Goal: Information Seeking & Learning: Learn about a topic

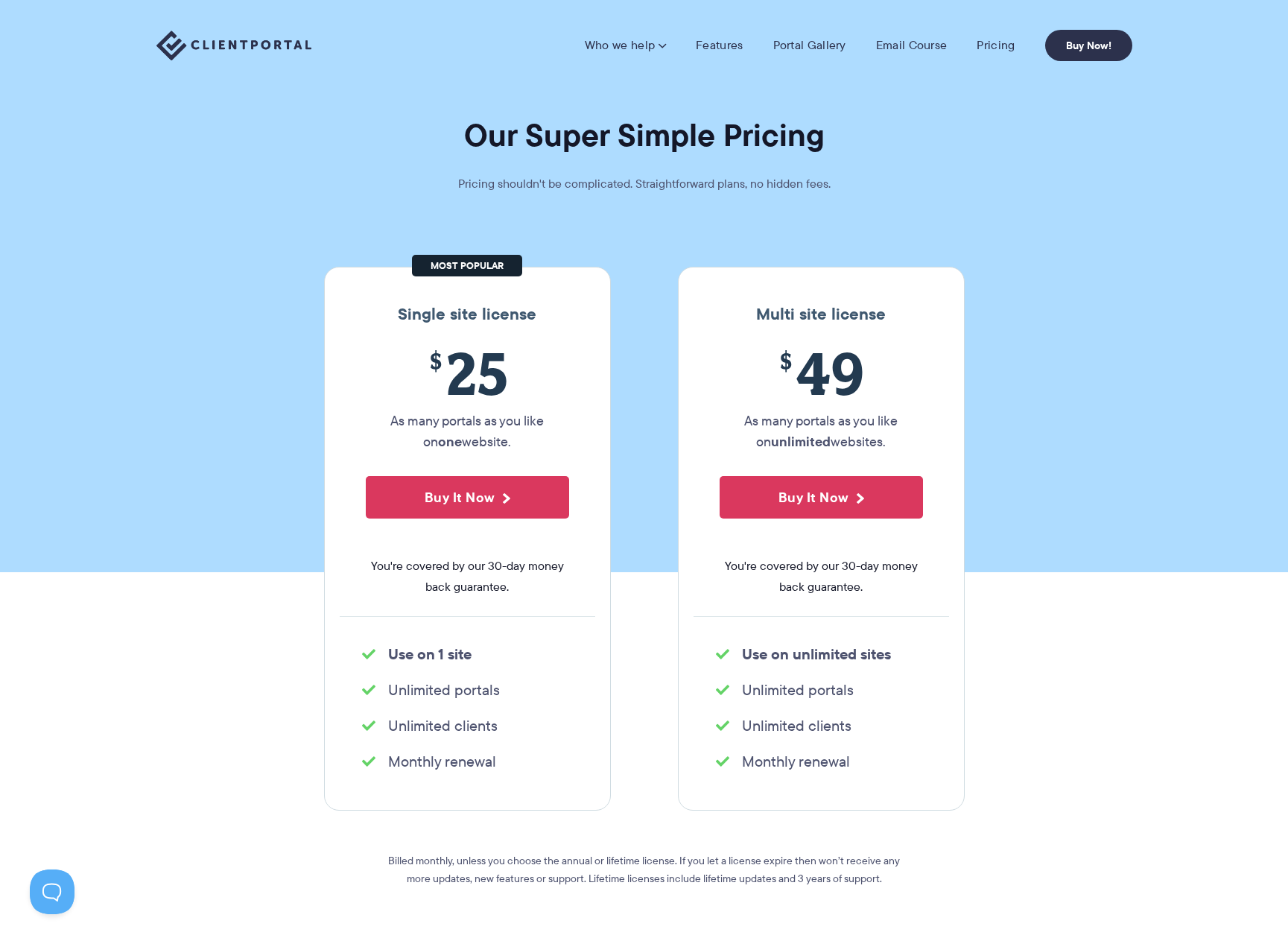
drag, startPoint x: 388, startPoint y: 363, endPoint x: 497, endPoint y: 381, distance: 110.5
click at [451, 374] on span "$ 25" at bounding box center [467, 373] width 204 height 68
click at [456, 699] on li "Unlimited portals" at bounding box center [467, 689] width 211 height 21
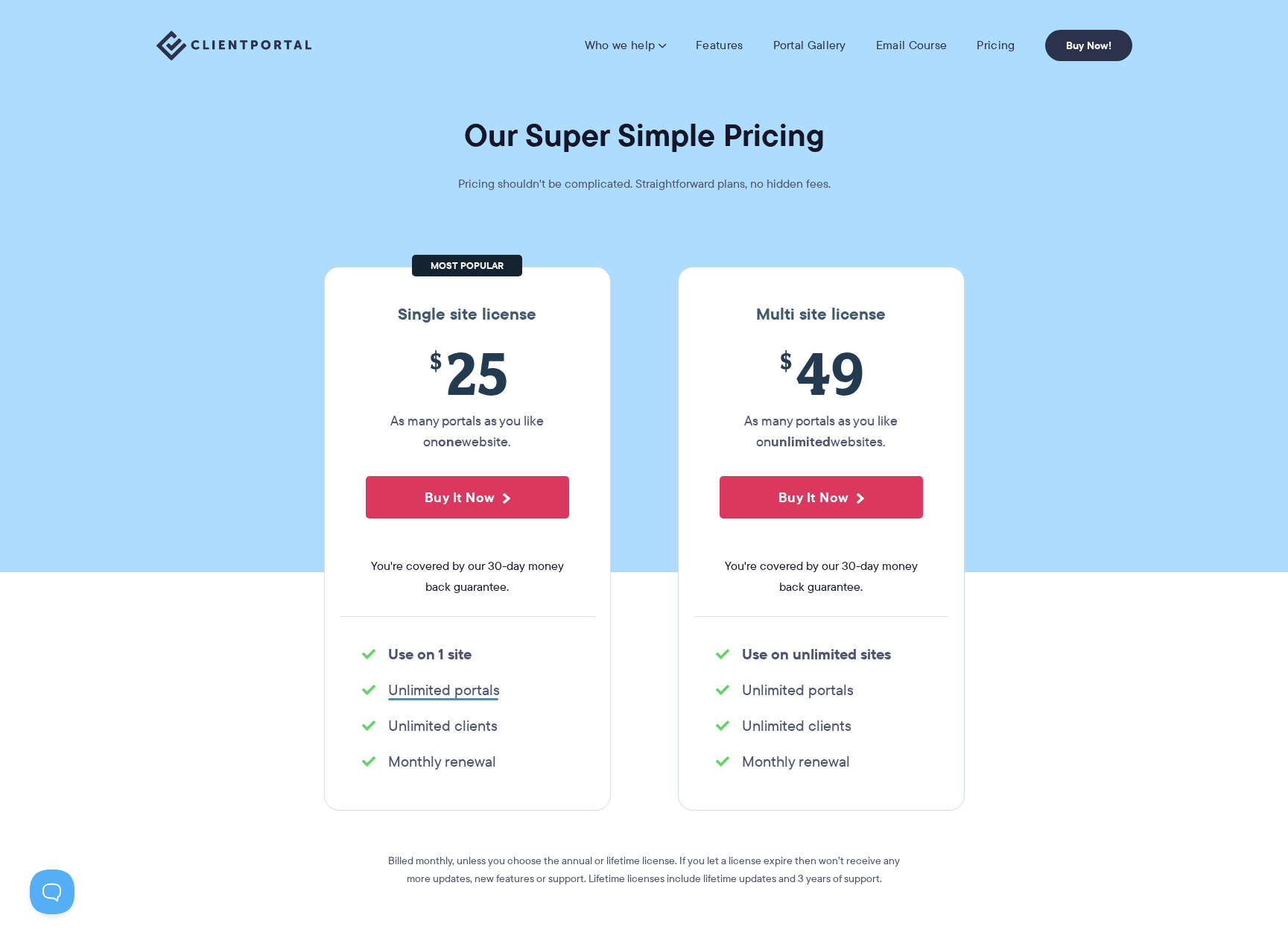
click at [644, 212] on section "Our Super Simple Pricing Pricing shouldn't be complicated. Straightforward plan…" at bounding box center [644, 286] width 1288 height 572
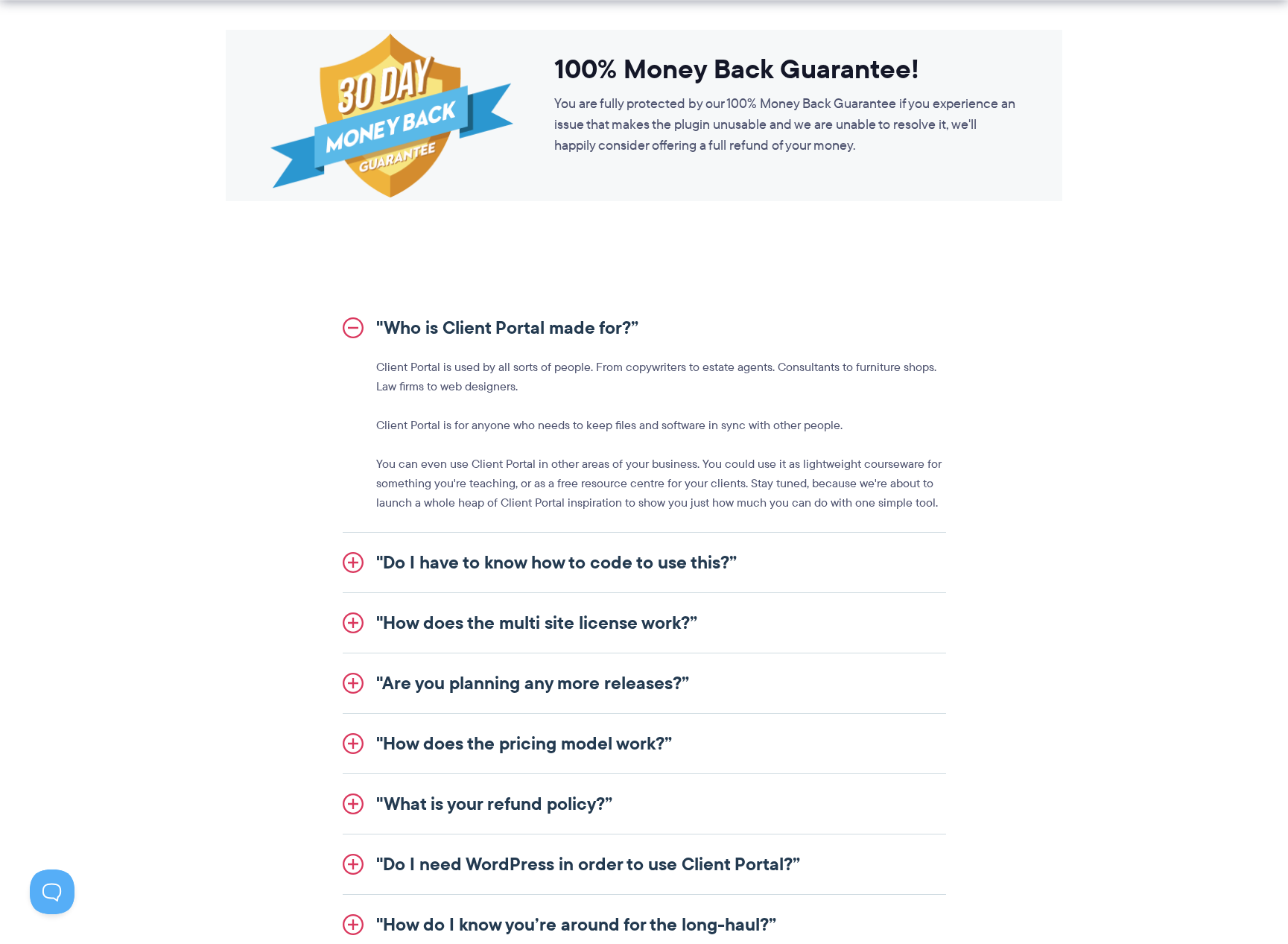
scroll to position [1490, 0]
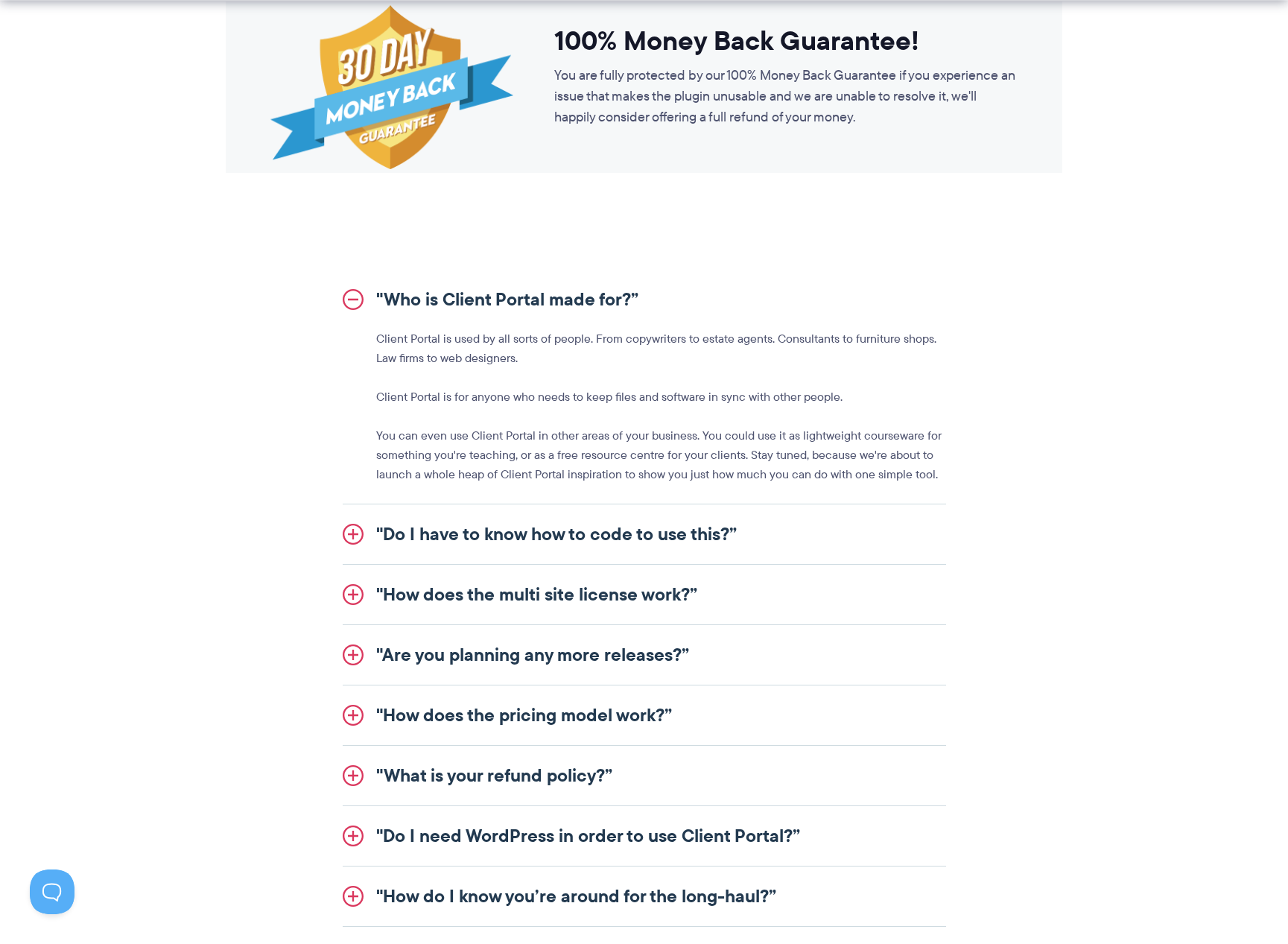
click at [373, 348] on div "Client Portal is used by all sorts of people. From copywriters to estate agents…" at bounding box center [644, 406] width 603 height 155
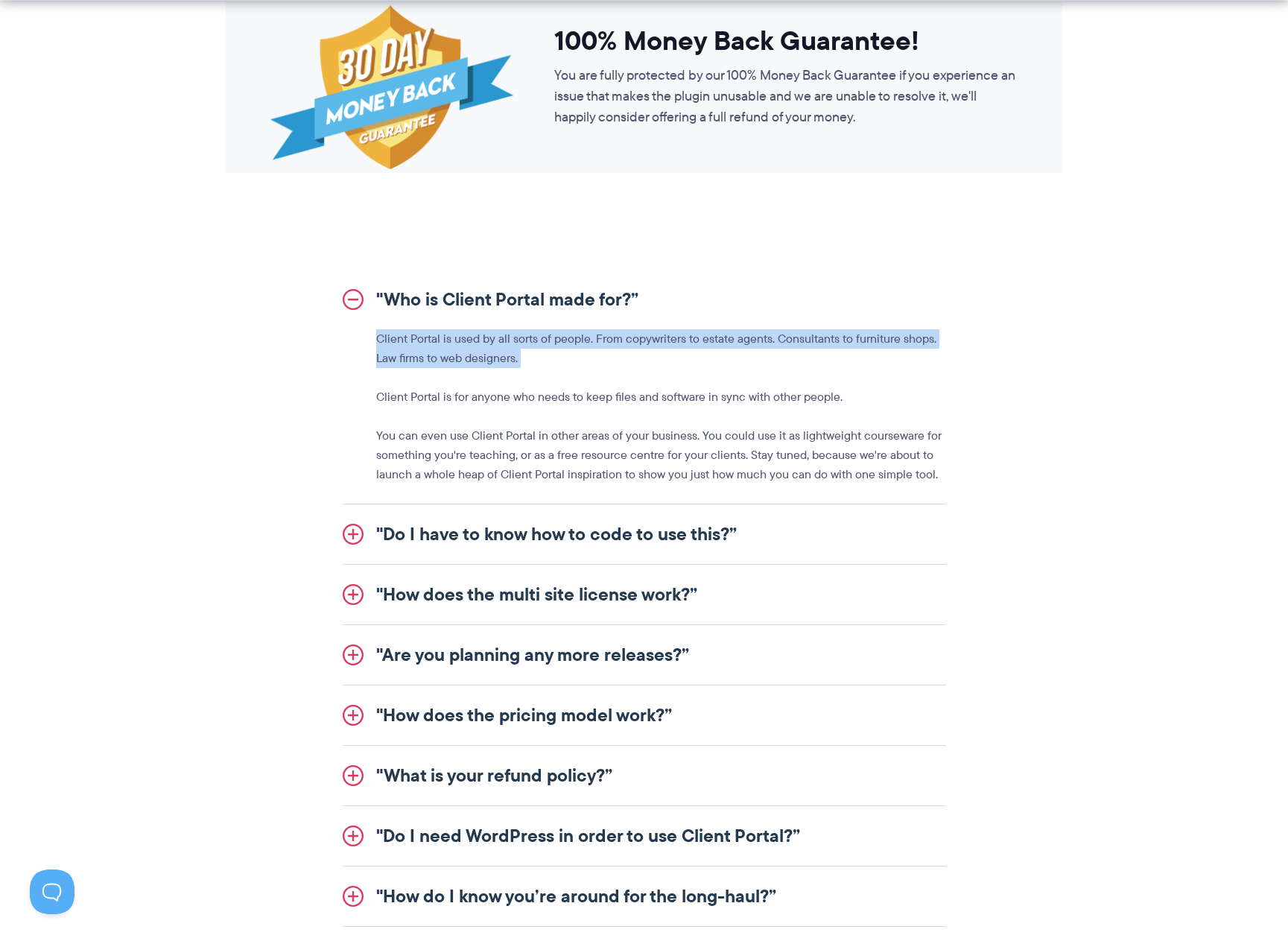
click at [373, 348] on div "Client Portal is used by all sorts of people. From copywriters to estate agents…" at bounding box center [644, 406] width 603 height 155
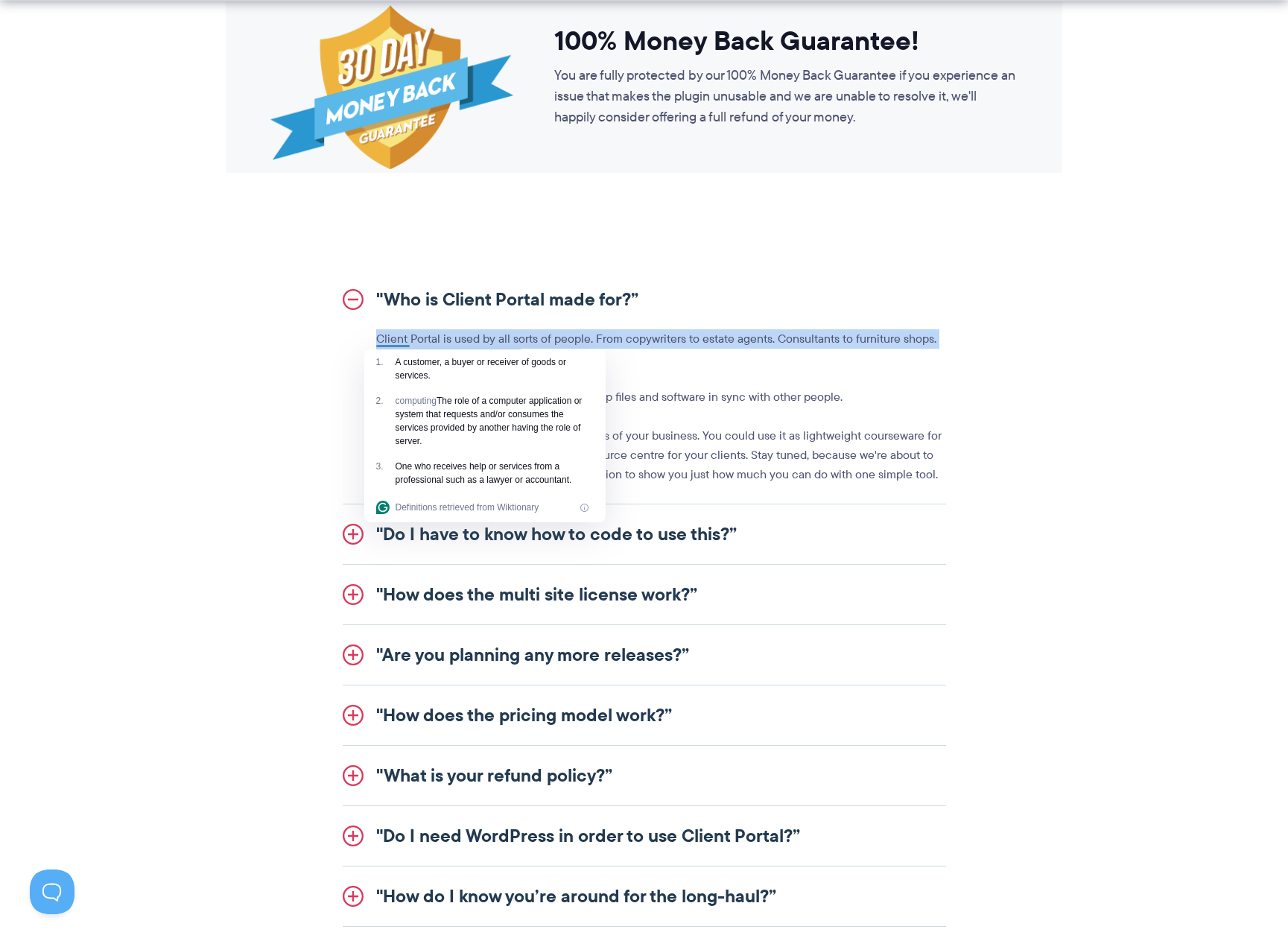
click at [744, 312] on link ""Who is Client Portal made for?”" at bounding box center [644, 299] width 603 height 59
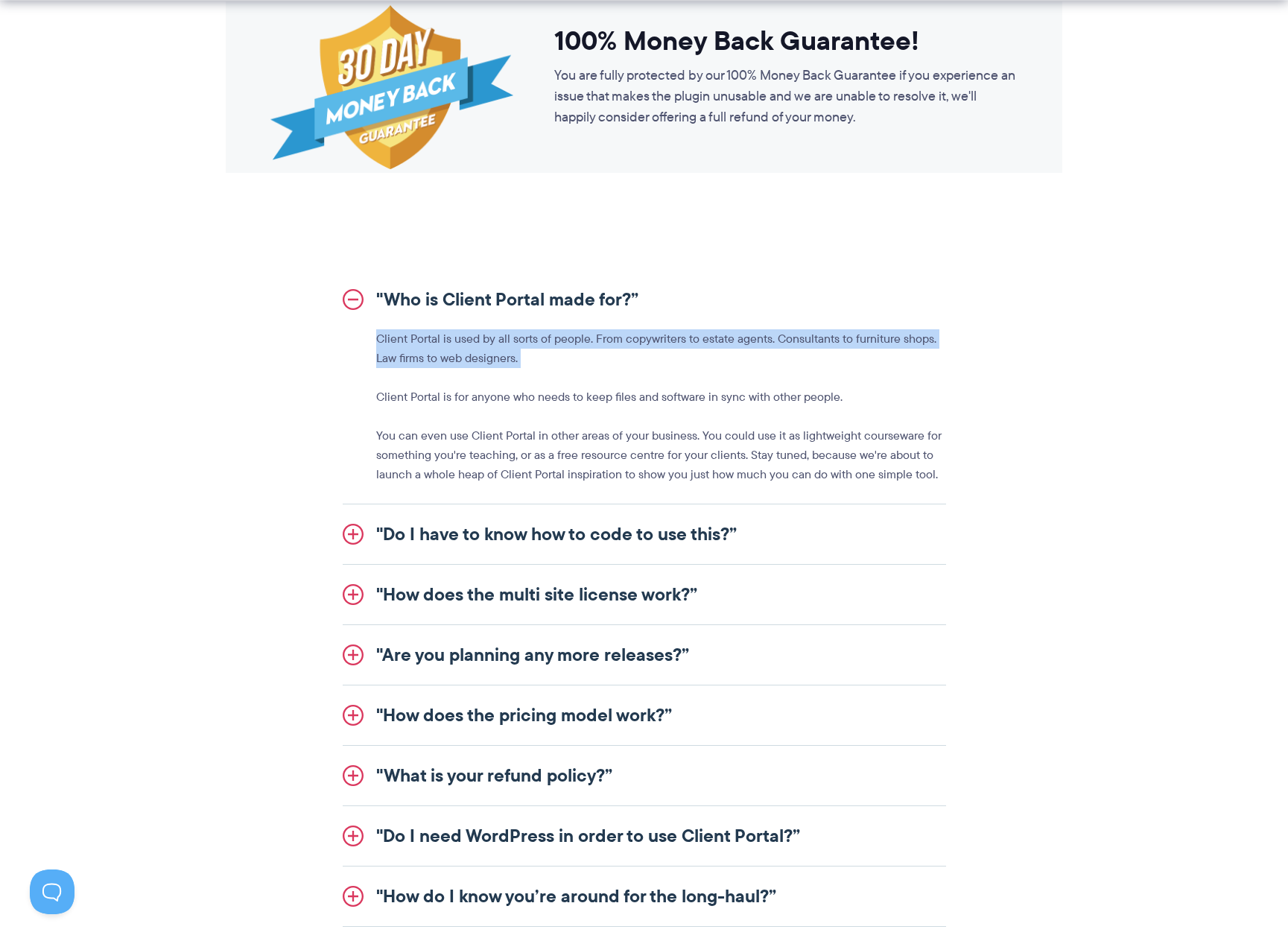
click at [730, 350] on p "Client Portal is used by all sorts of people. From copywriters to estate agents…" at bounding box center [661, 348] width 569 height 39
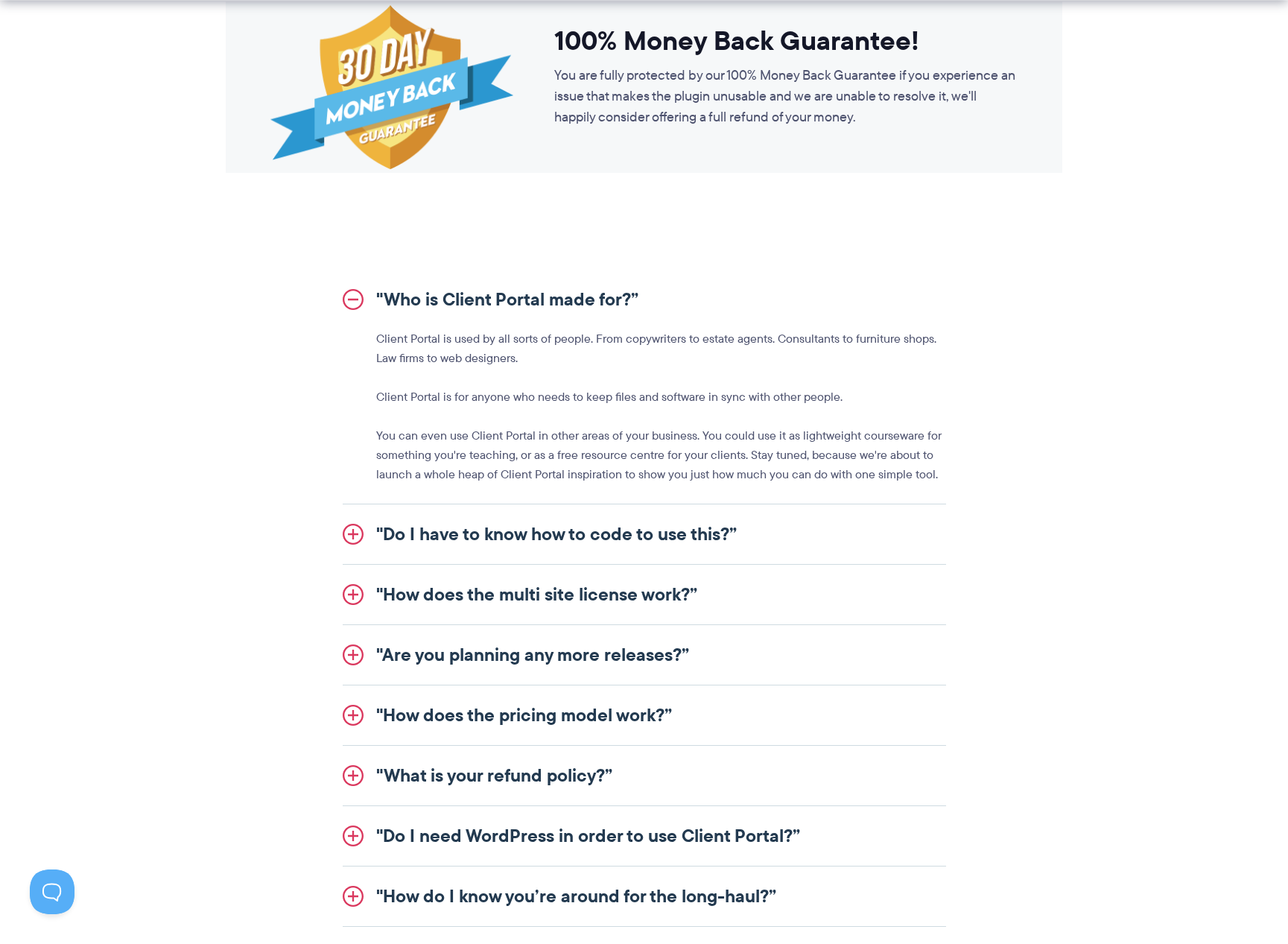
click at [449, 542] on link ""Do I have to know how to code to use this?”" at bounding box center [644, 534] width 603 height 59
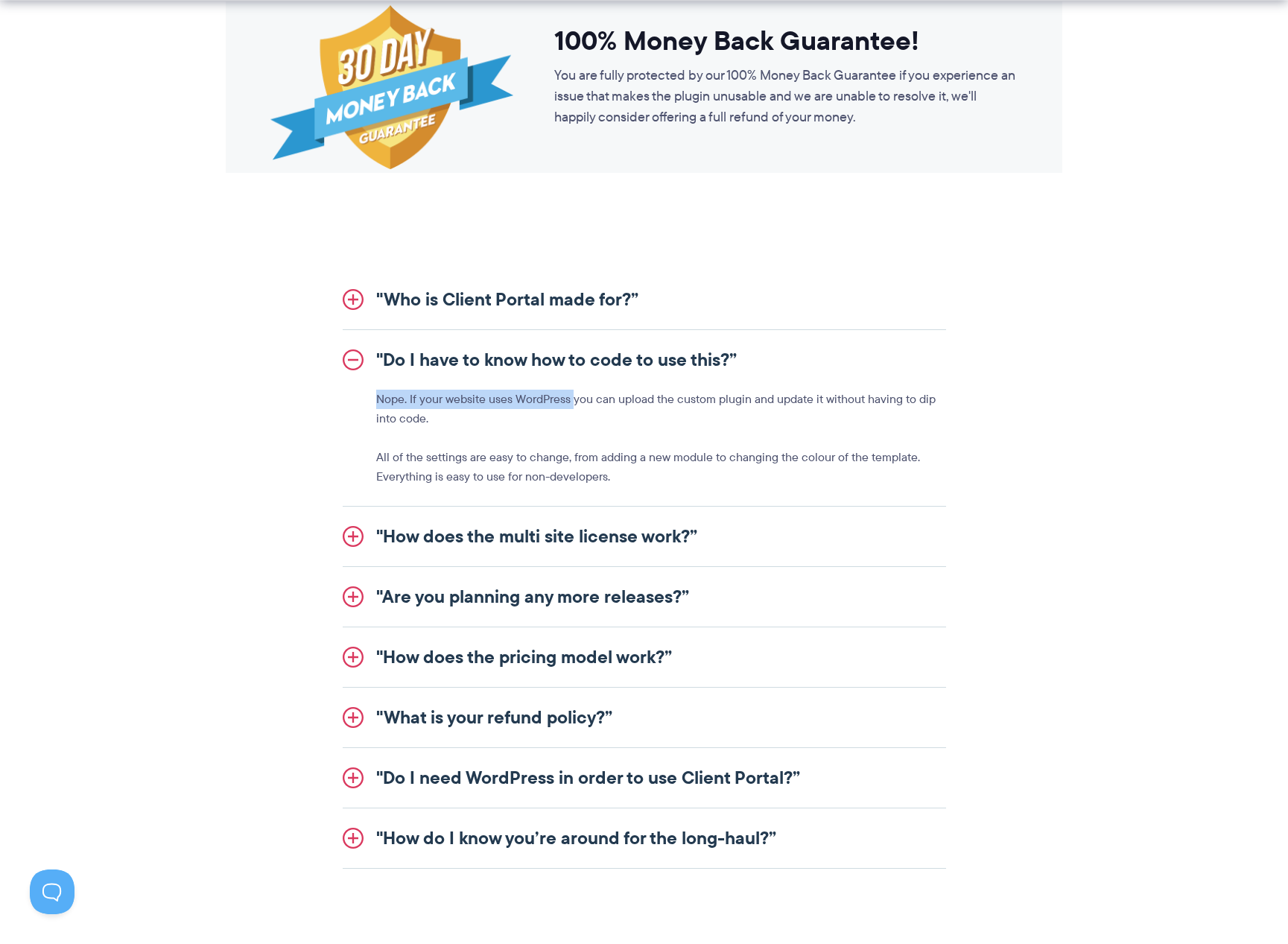
drag, startPoint x: 361, startPoint y: 400, endPoint x: 572, endPoint y: 399, distance: 211.0
click at [572, 399] on div "Nope. If your website uses WordPress you can upload the custom plugin and updat…" at bounding box center [644, 438] width 603 height 97
click at [572, 399] on p "Nope. If your website uses WordPress you can upload the custom plugin and updat…" at bounding box center [661, 409] width 569 height 39
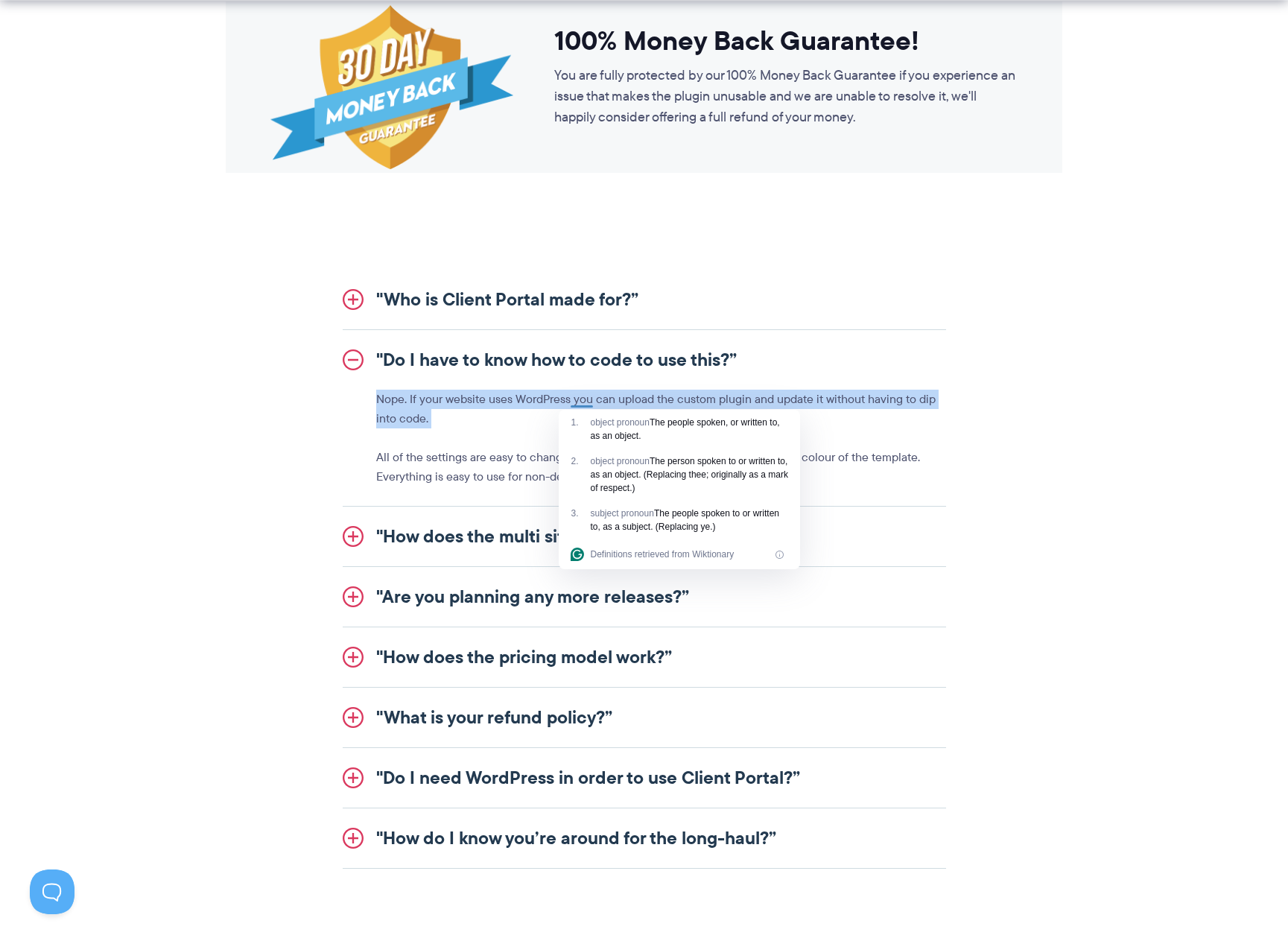
click at [788, 401] on p "Nope. If your website uses WordPress you can upload the custom plugin and updat…" at bounding box center [661, 409] width 569 height 39
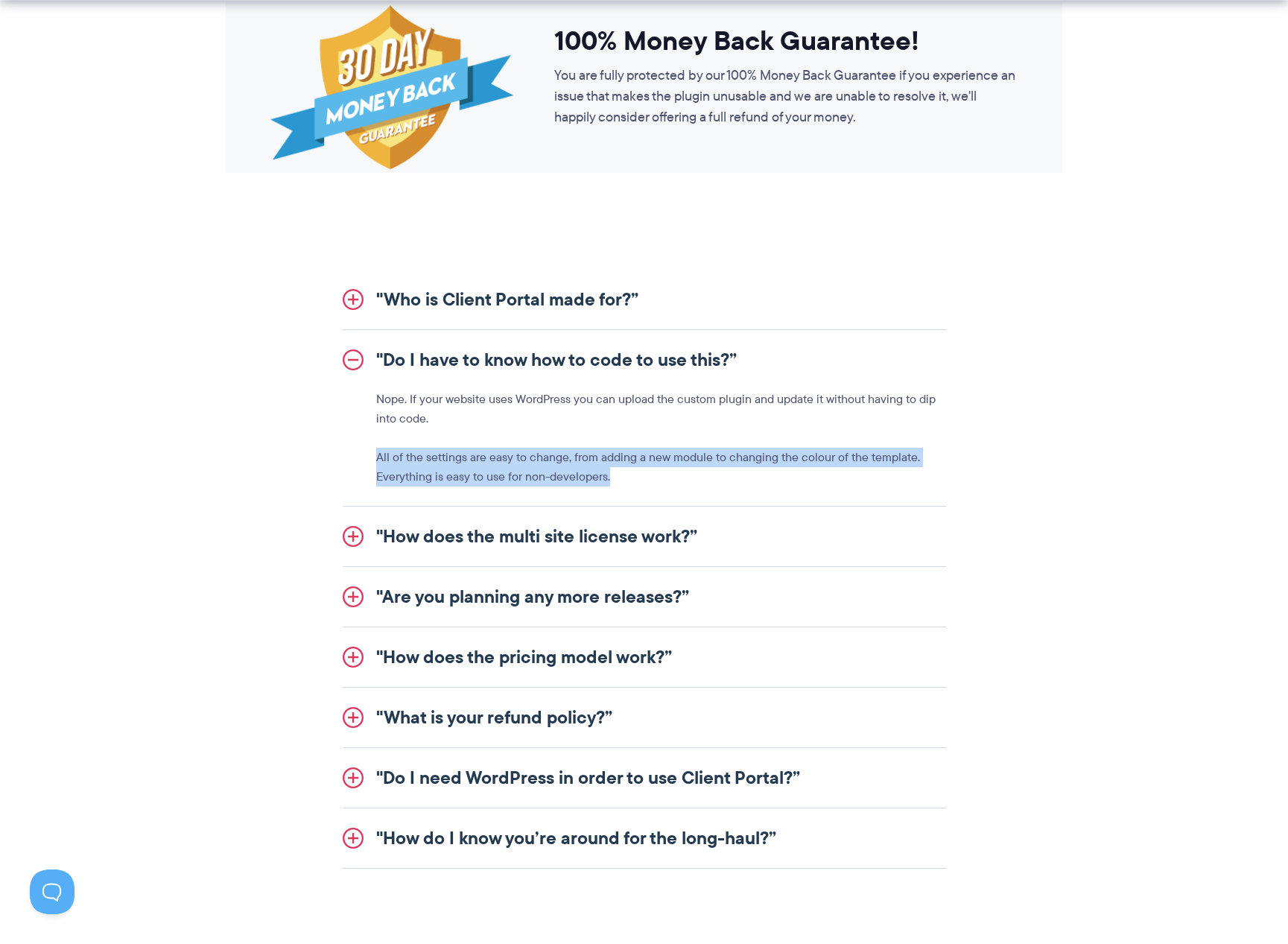
drag, startPoint x: 414, startPoint y: 463, endPoint x: 707, endPoint y: 477, distance: 293.3
click at [707, 477] on div ""Who is Client Portal made for?” Client Portal is used by all sorts of people. …" at bounding box center [643, 569] width 858 height 599
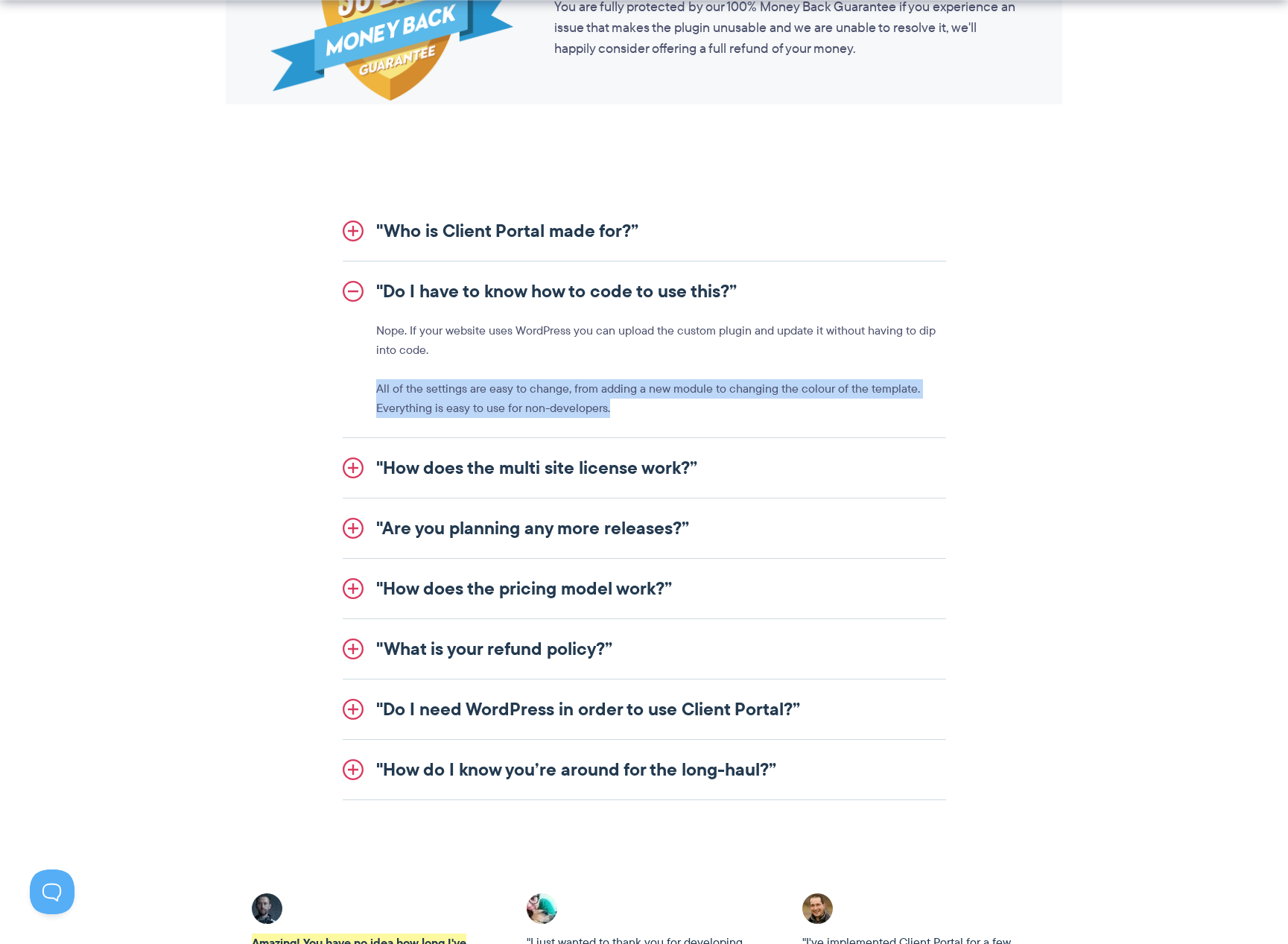
scroll to position [1564, 0]
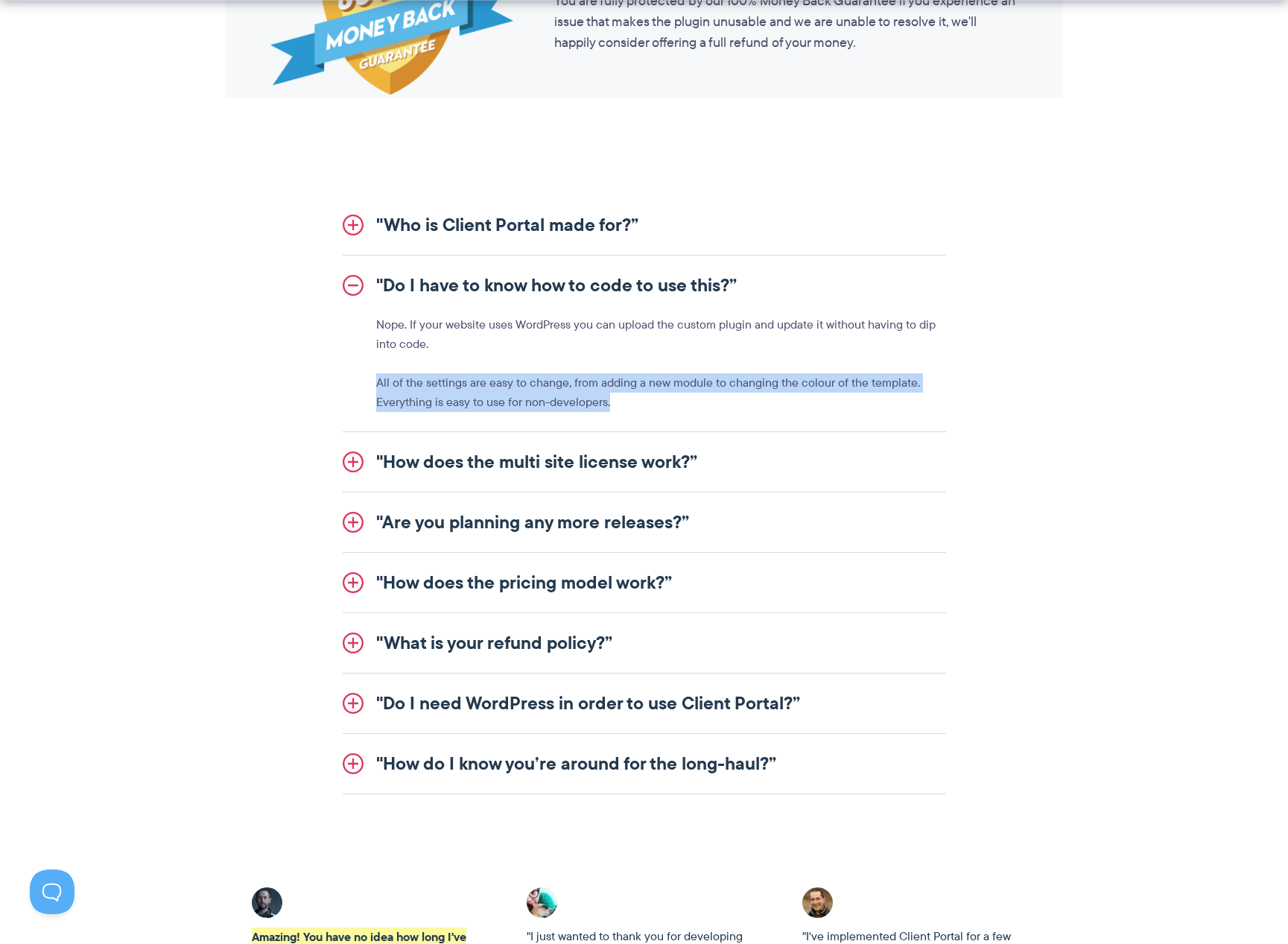
click at [606, 462] on link ""How does the multi site license work?”" at bounding box center [644, 462] width 603 height 59
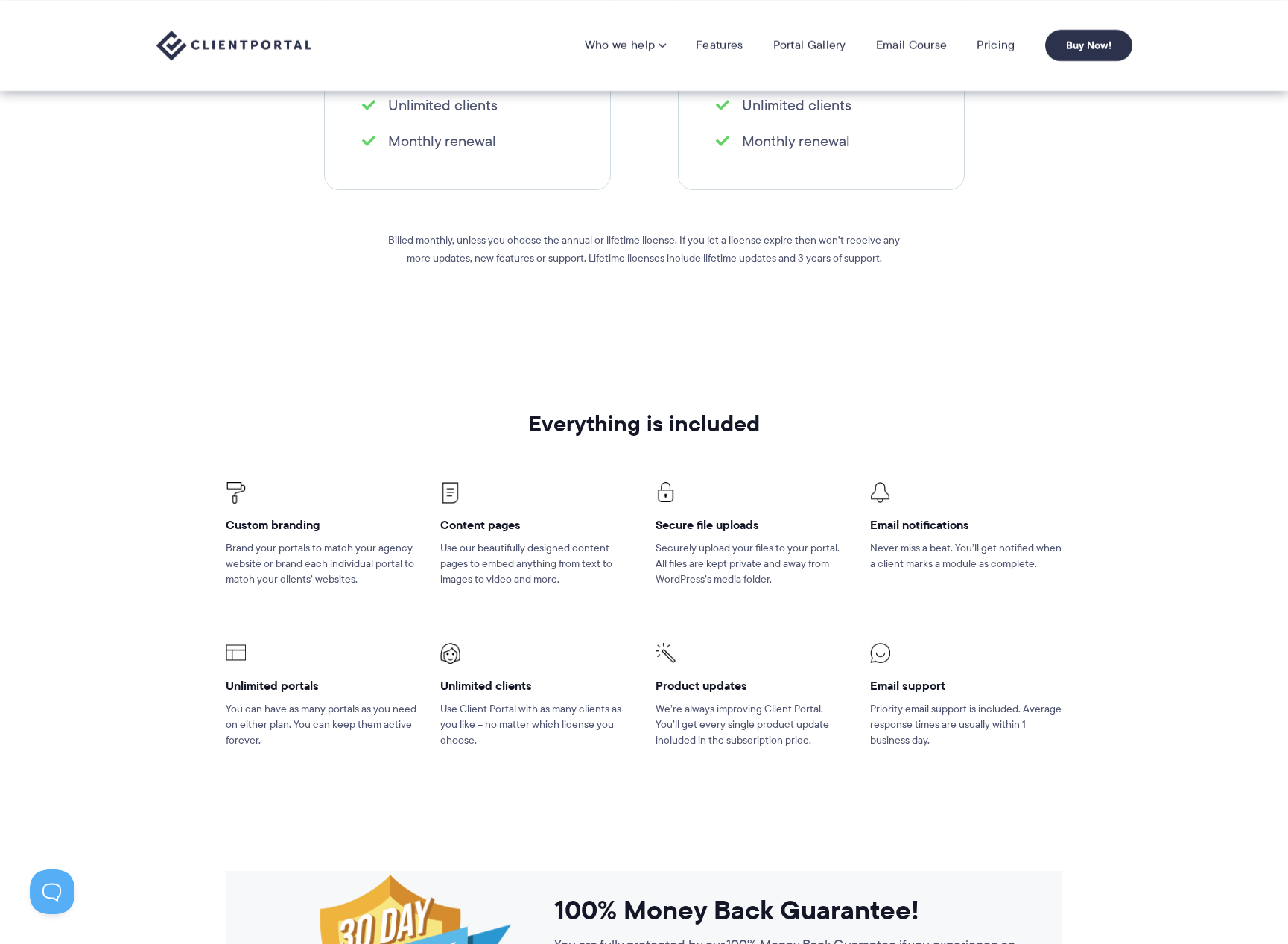
scroll to position [0, 0]
